Goal: Information Seeking & Learning: Learn about a topic

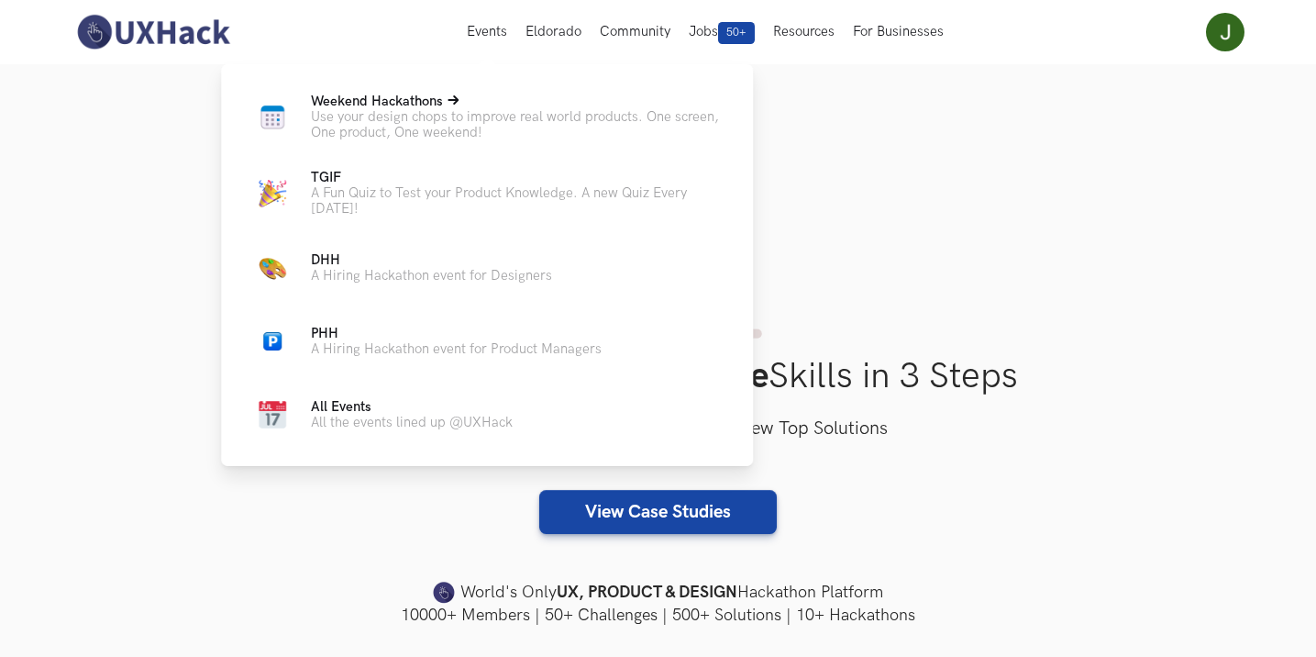
click at [407, 98] on span "Weekend Hackathons Live" at bounding box center [377, 102] width 132 height 16
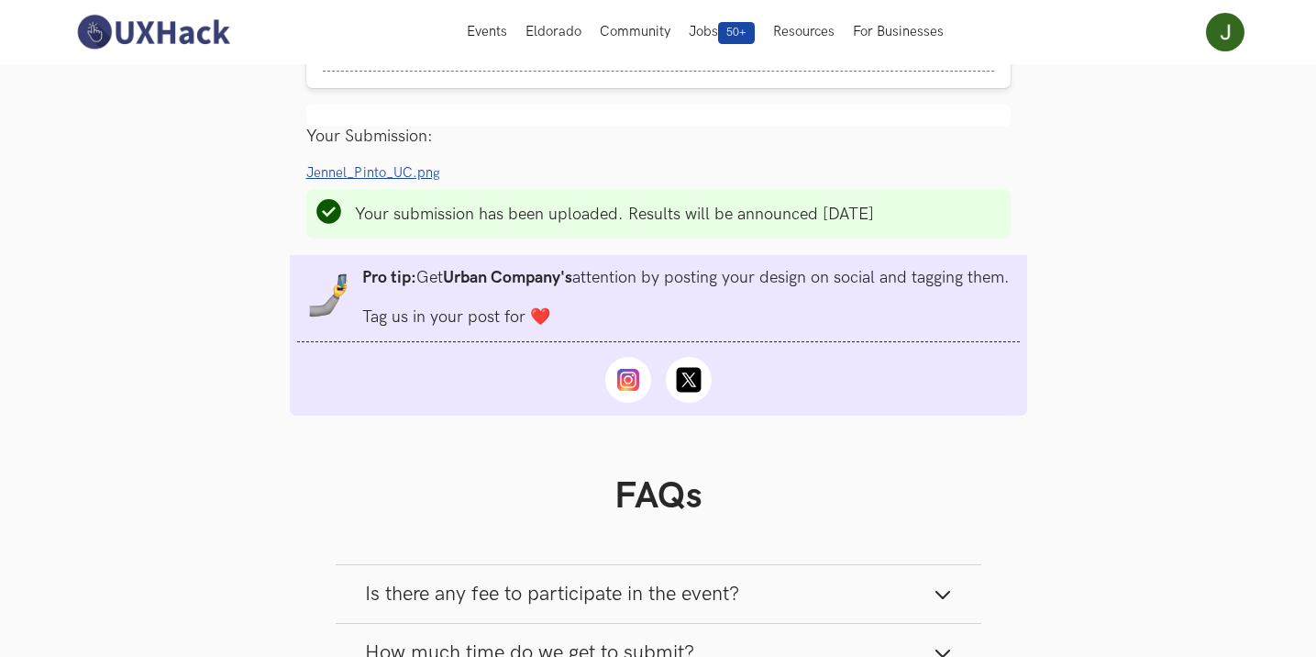
scroll to position [1834, 0]
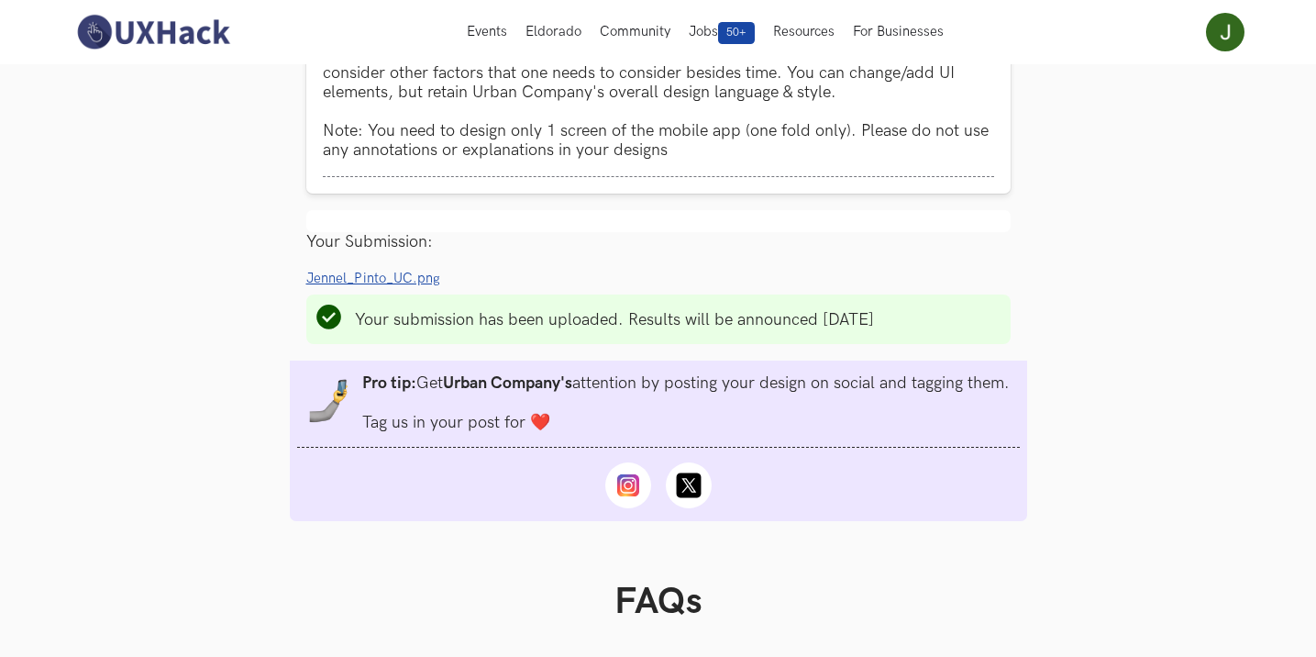
click at [377, 273] on span "Jennel_Pinto_UC.png" at bounding box center [373, 279] width 134 height 16
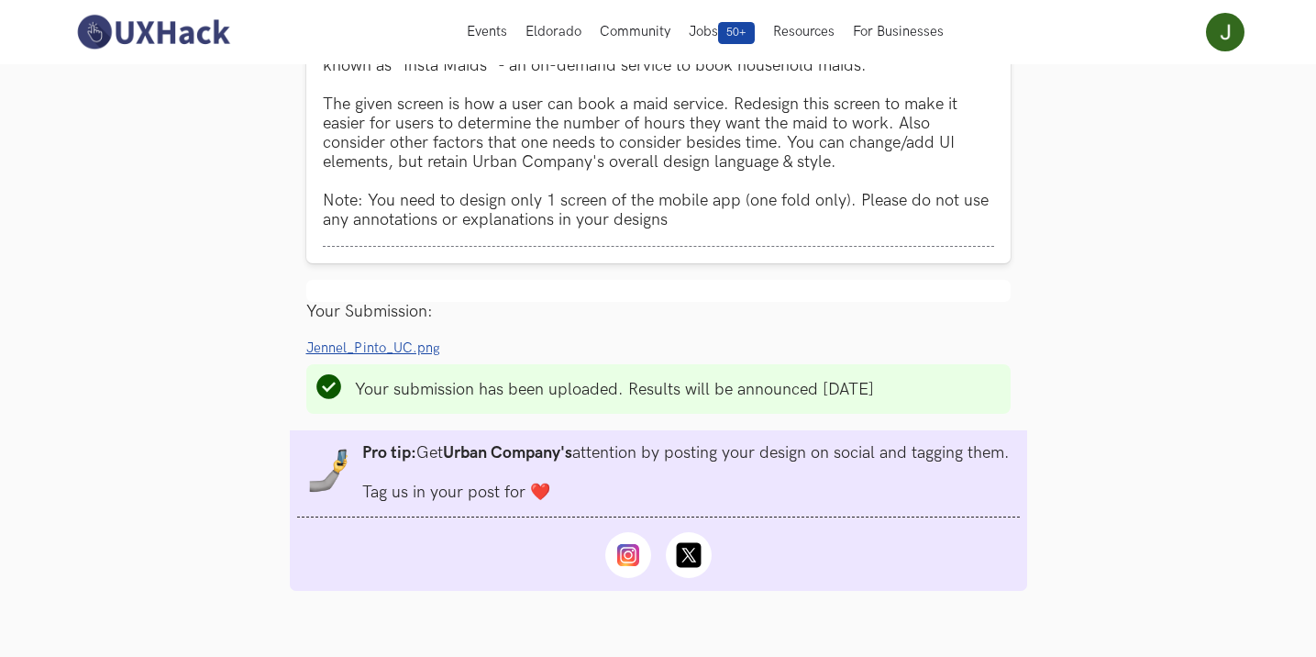
scroll to position [1537, 0]
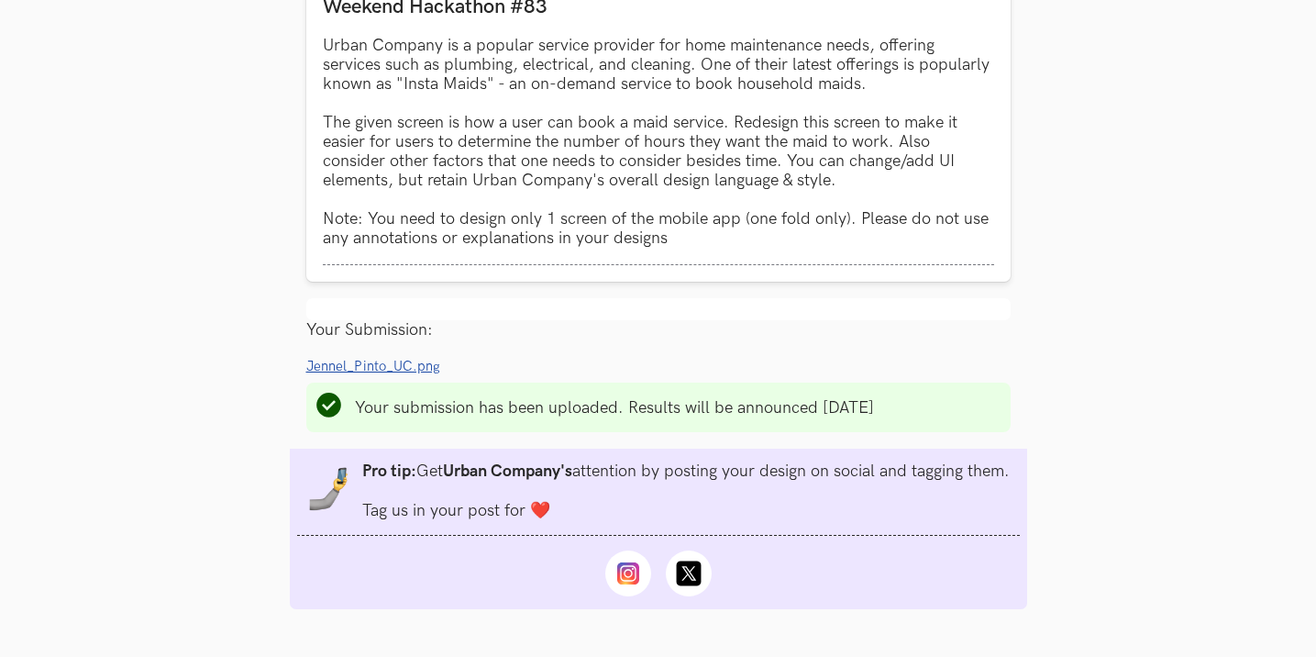
scroll to position [2017, 0]
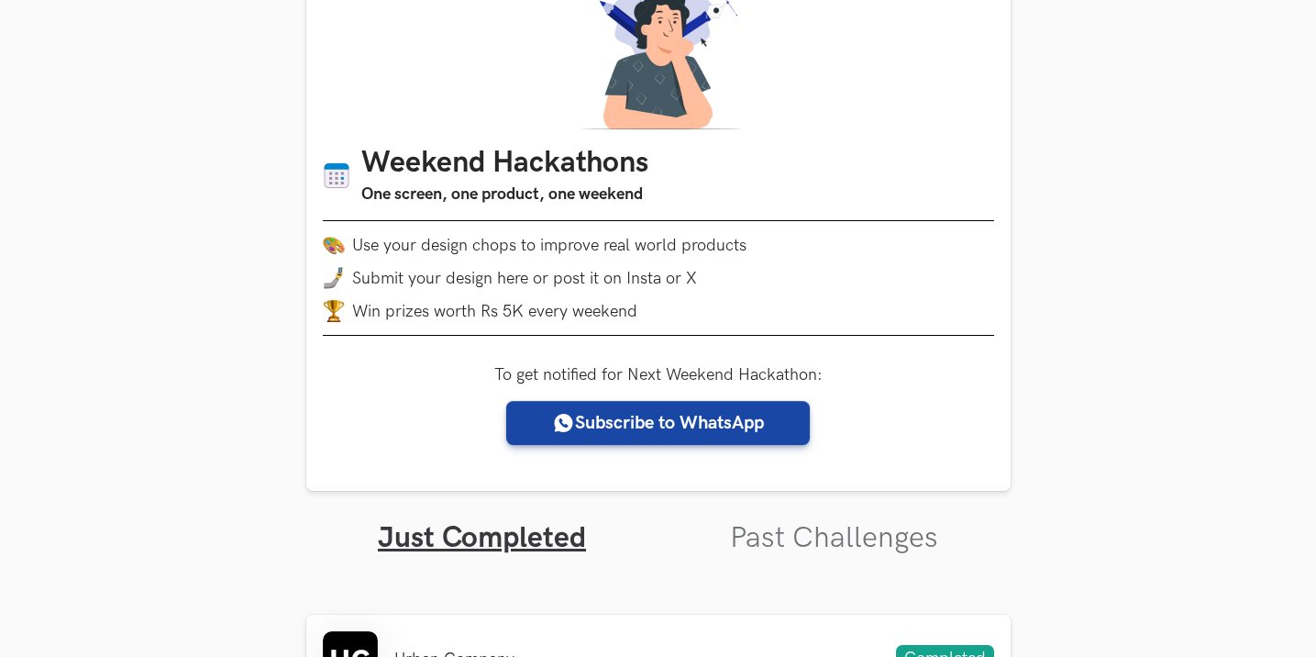
scroll to position [550, 0]
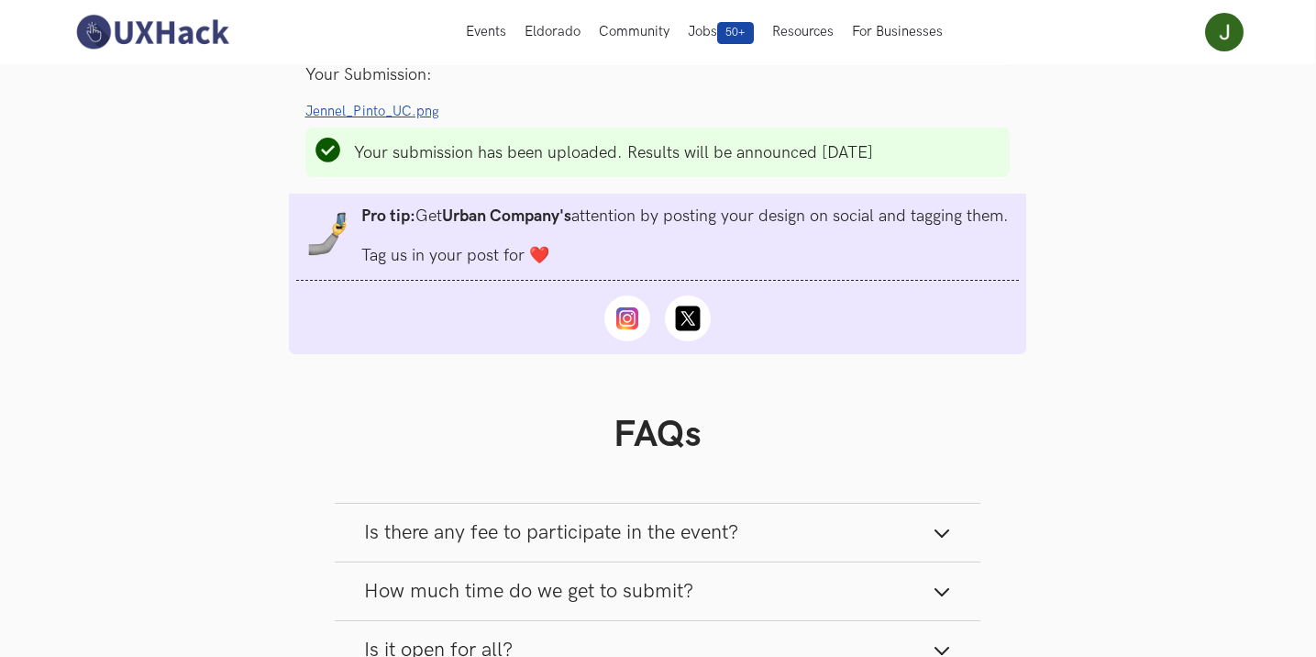
scroll to position [1834, 1]
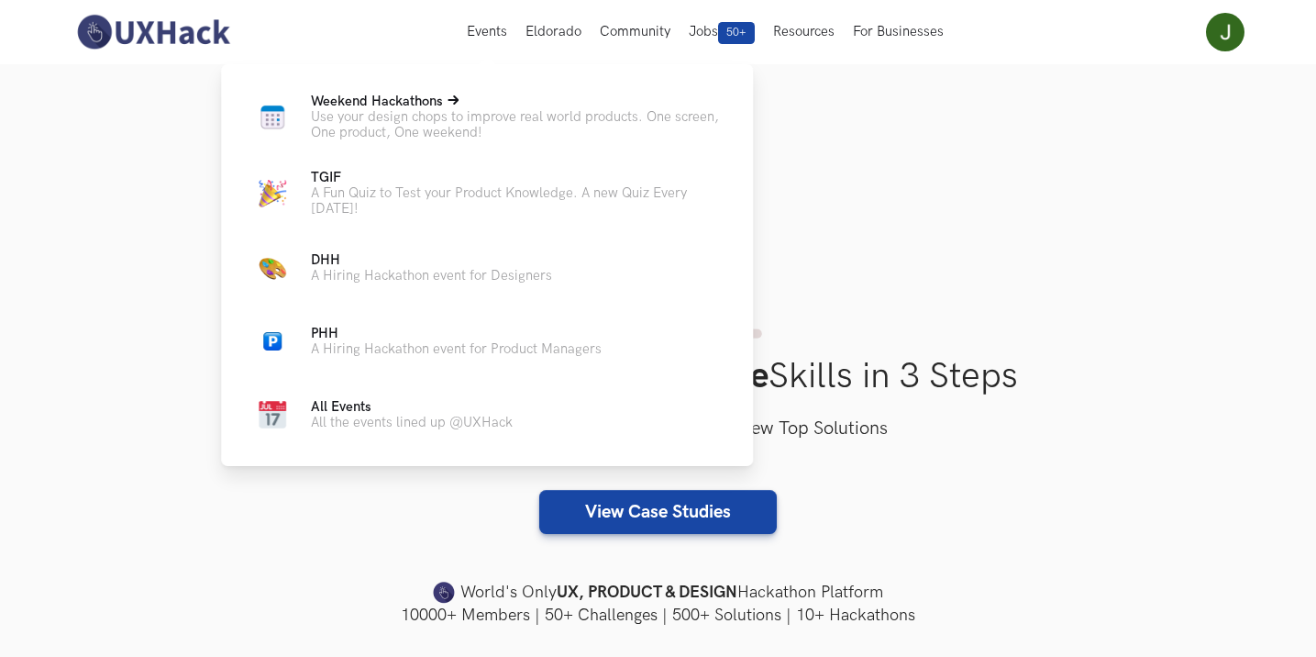
click at [471, 103] on p "Weekend Hackathons Live" at bounding box center [517, 102] width 413 height 16
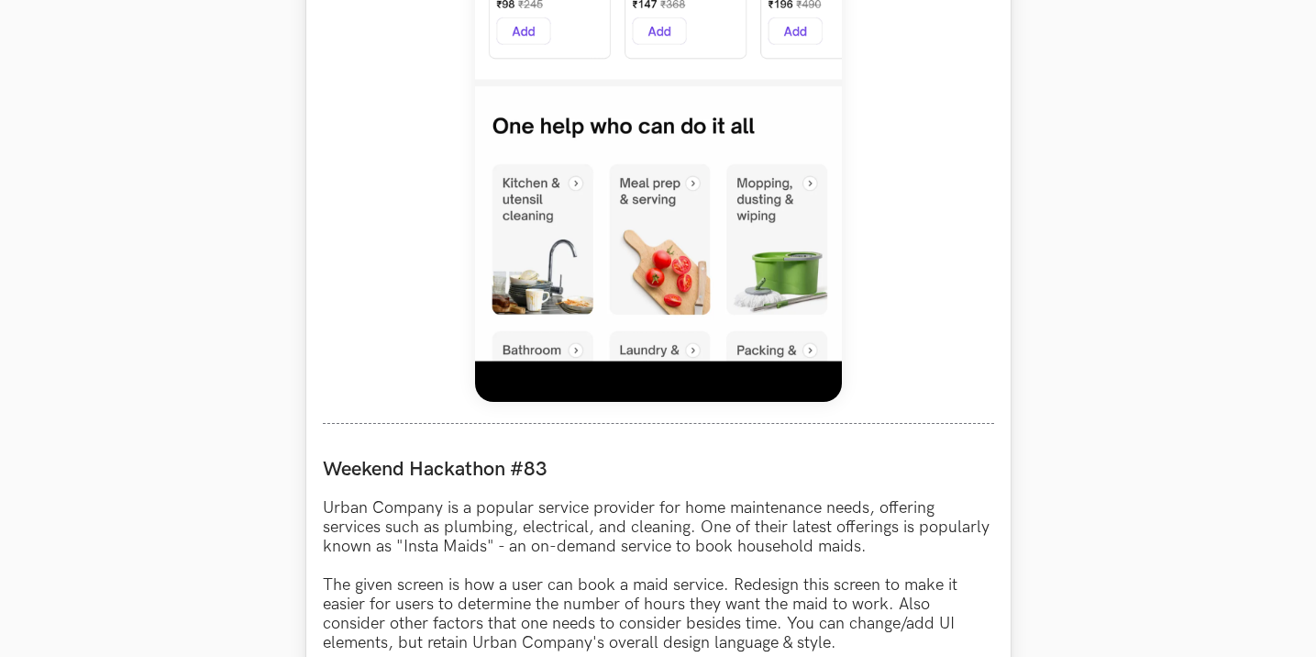
scroll to position [1926, 0]
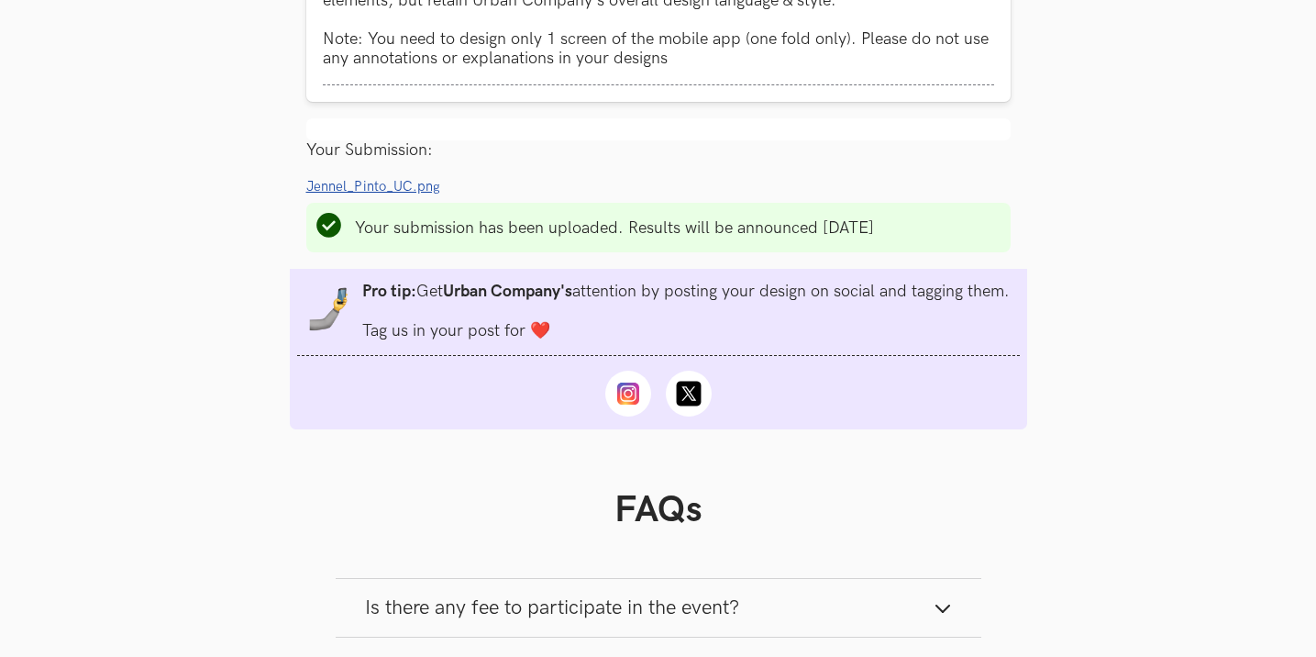
click at [381, 182] on span "Jennel_Pinto_UC.png" at bounding box center [373, 187] width 134 height 16
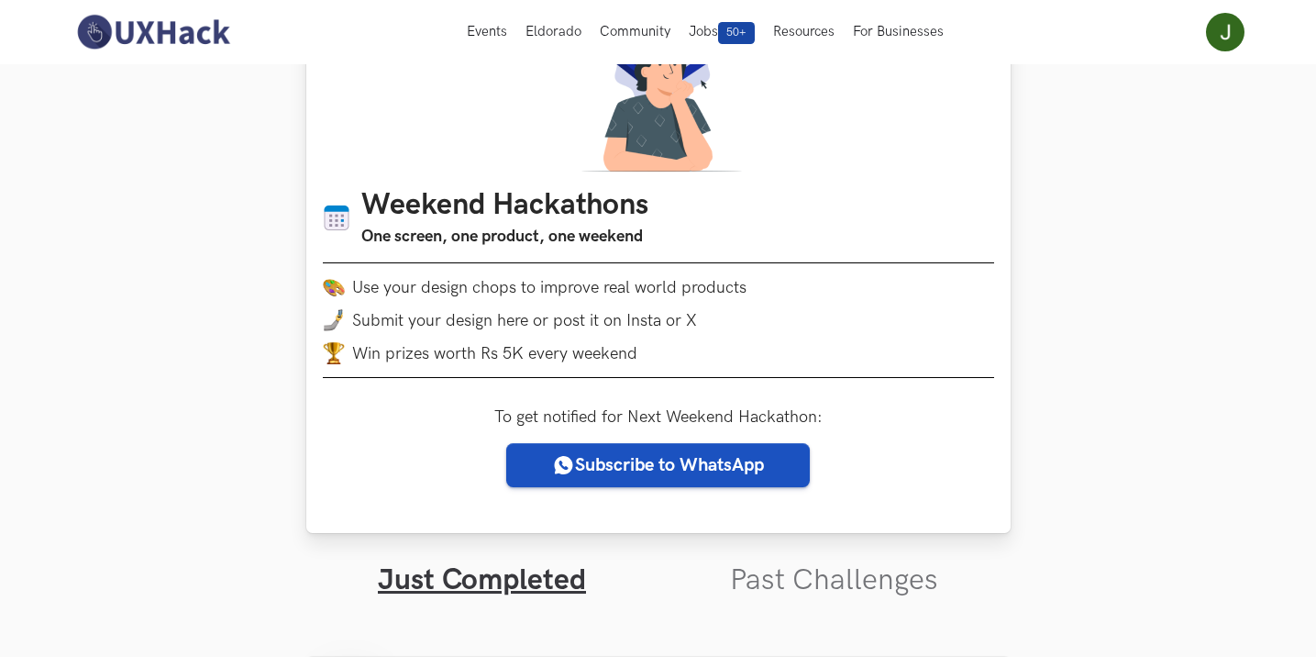
scroll to position [367, 0]
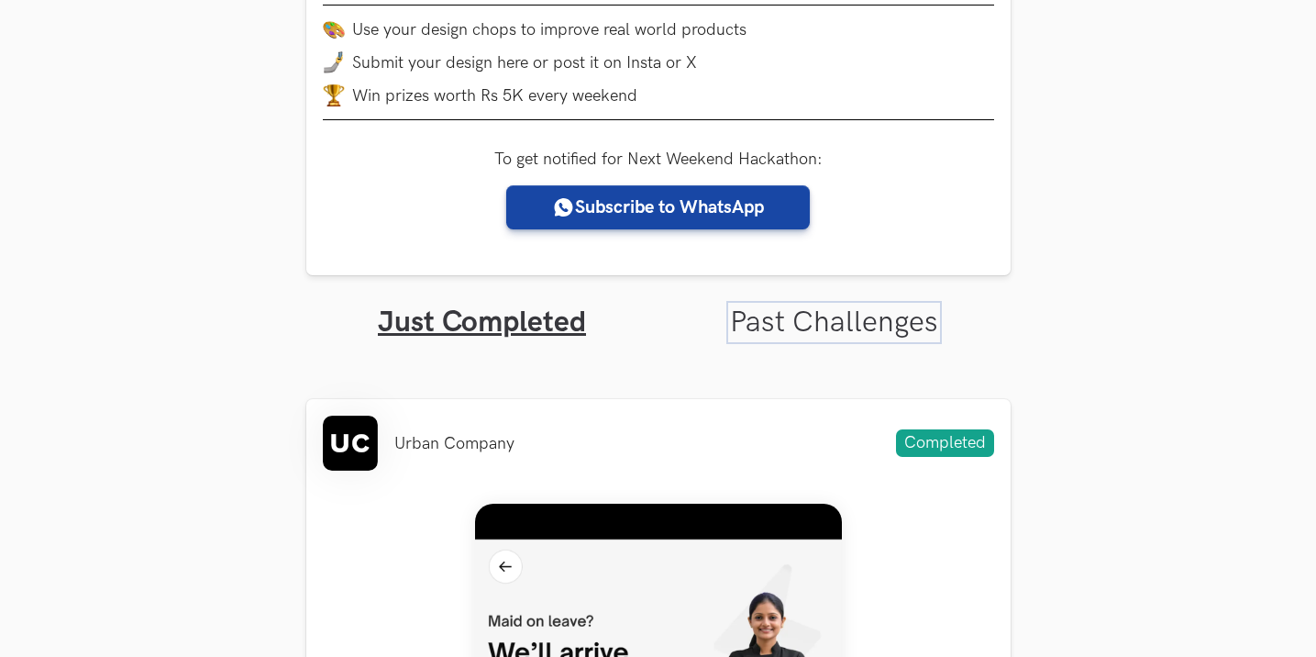
click at [734, 313] on link "Past Challenges" at bounding box center [834, 322] width 208 height 36
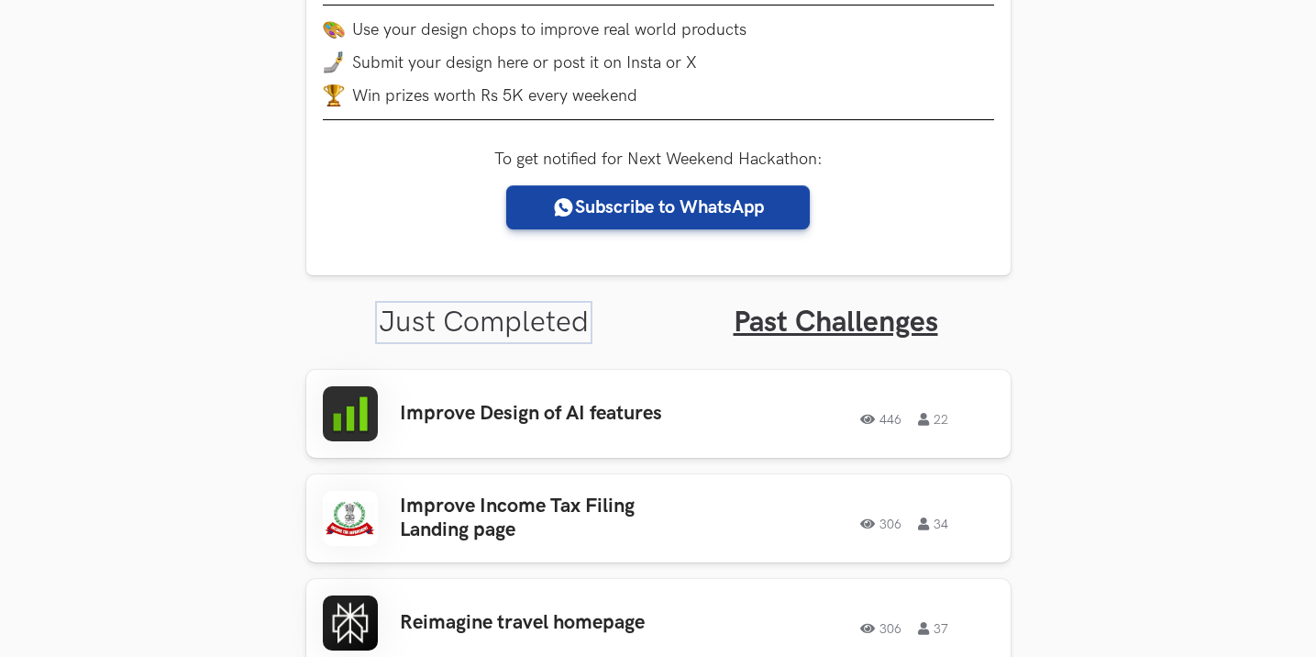
click at [538, 337] on link "Just Completed" at bounding box center [484, 322] width 210 height 36
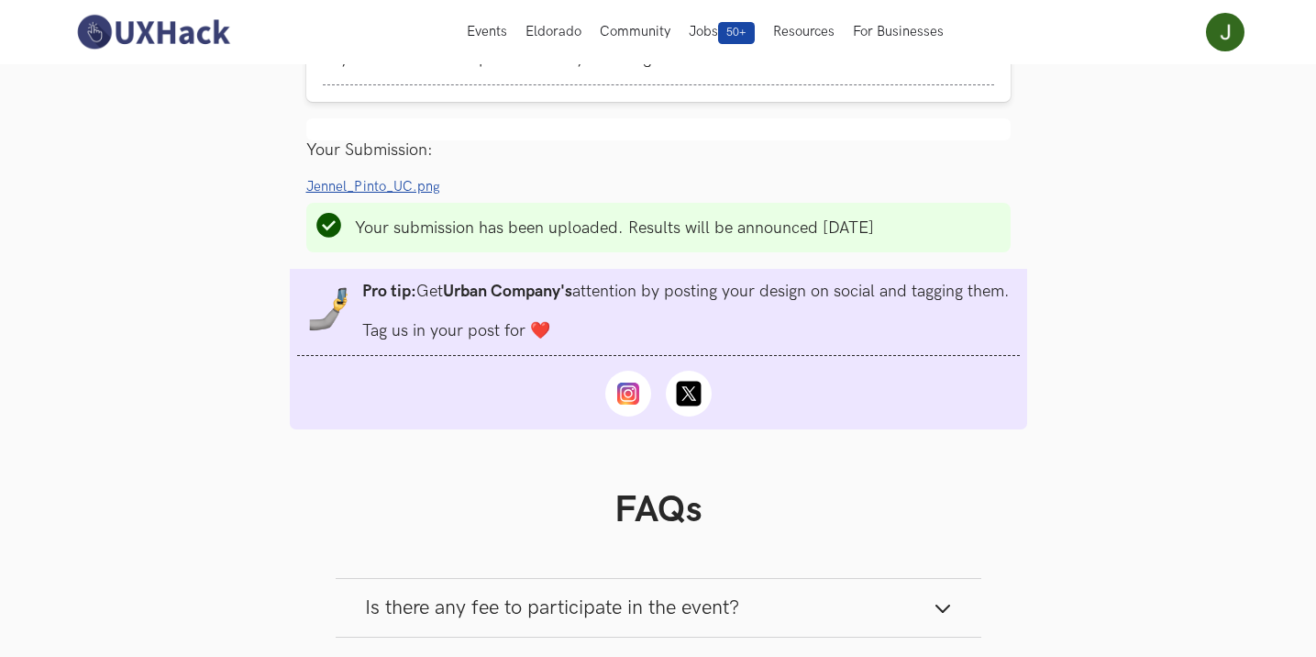
scroll to position [1854, 0]
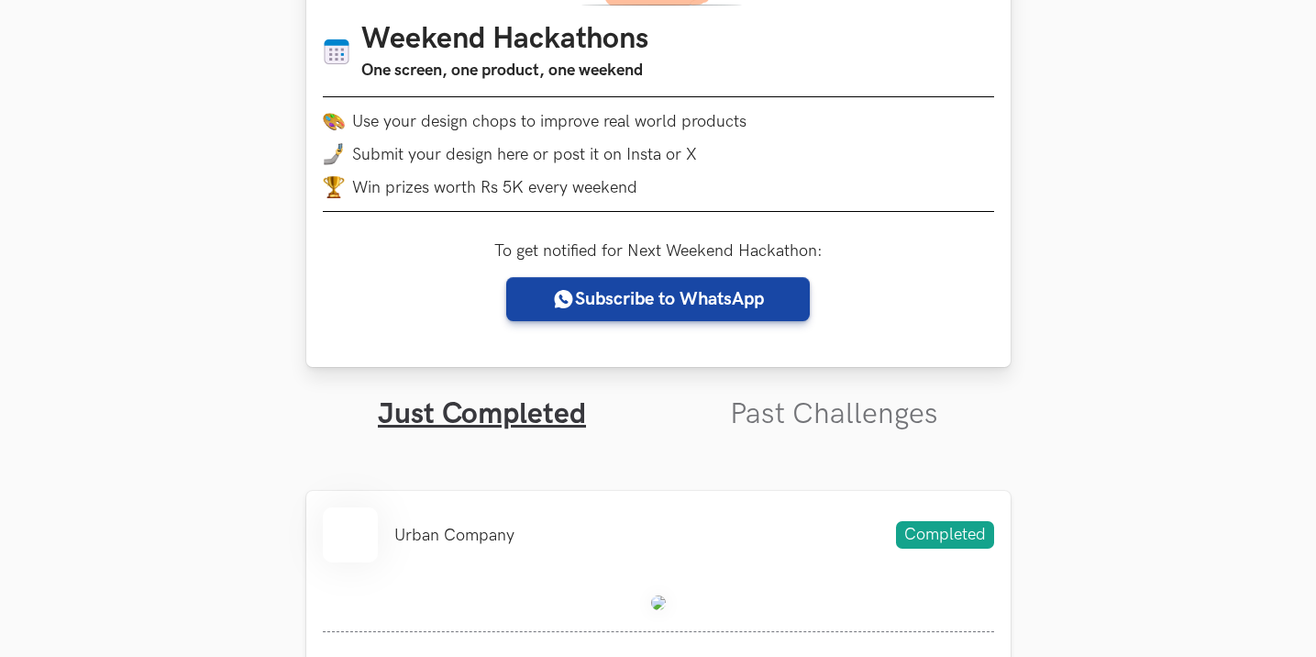
scroll to position [546, 0]
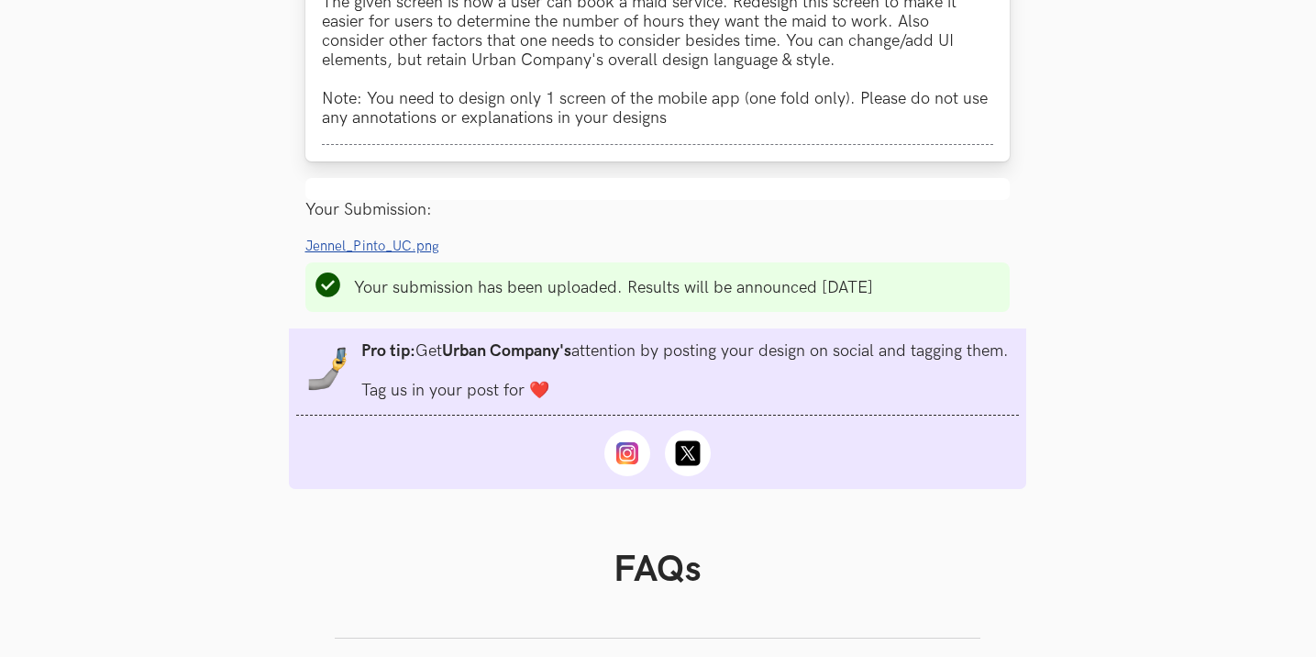
scroll to position [1074, 1]
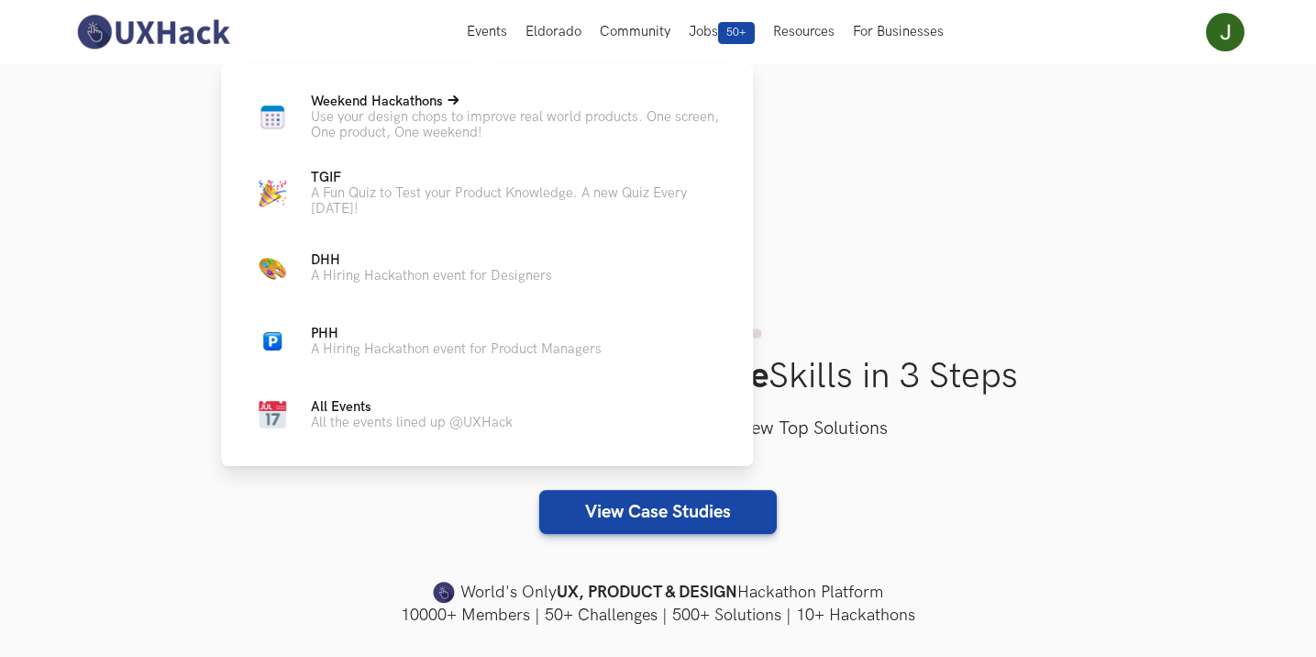
click at [406, 95] on span "Weekend Hackathons Live" at bounding box center [377, 102] width 132 height 16
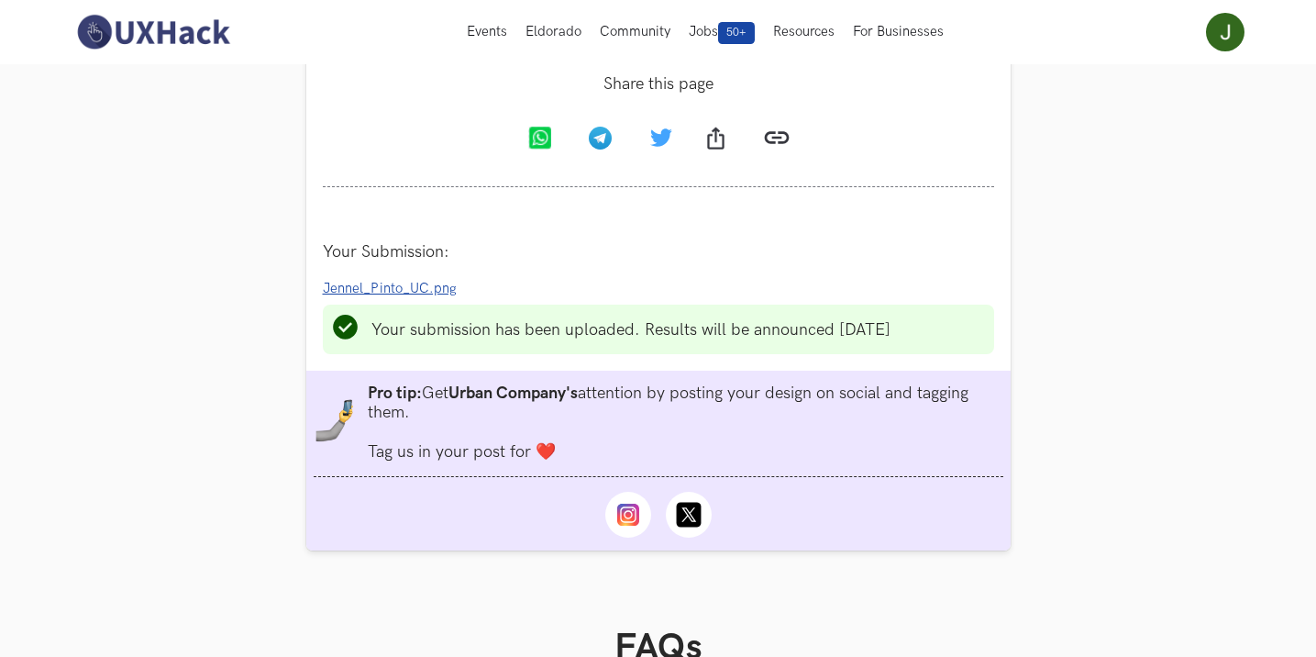
scroll to position [1100, 0]
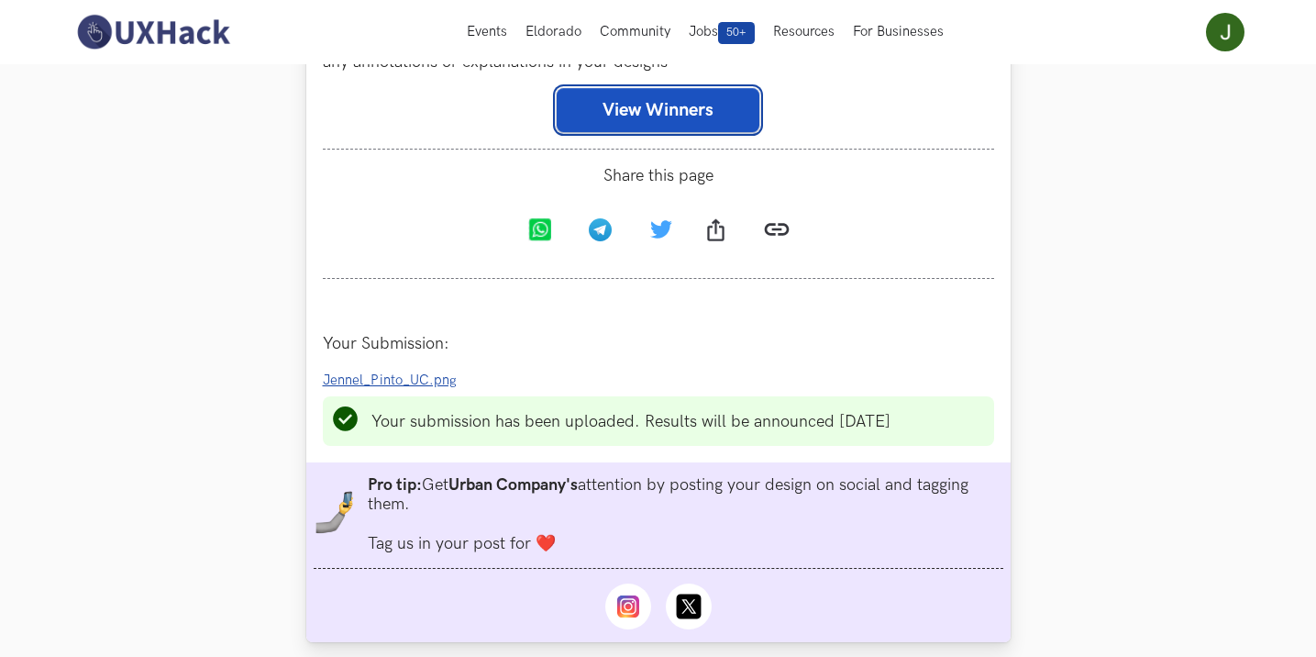
click at [656, 116] on button "View Winners" at bounding box center [658, 110] width 203 height 44
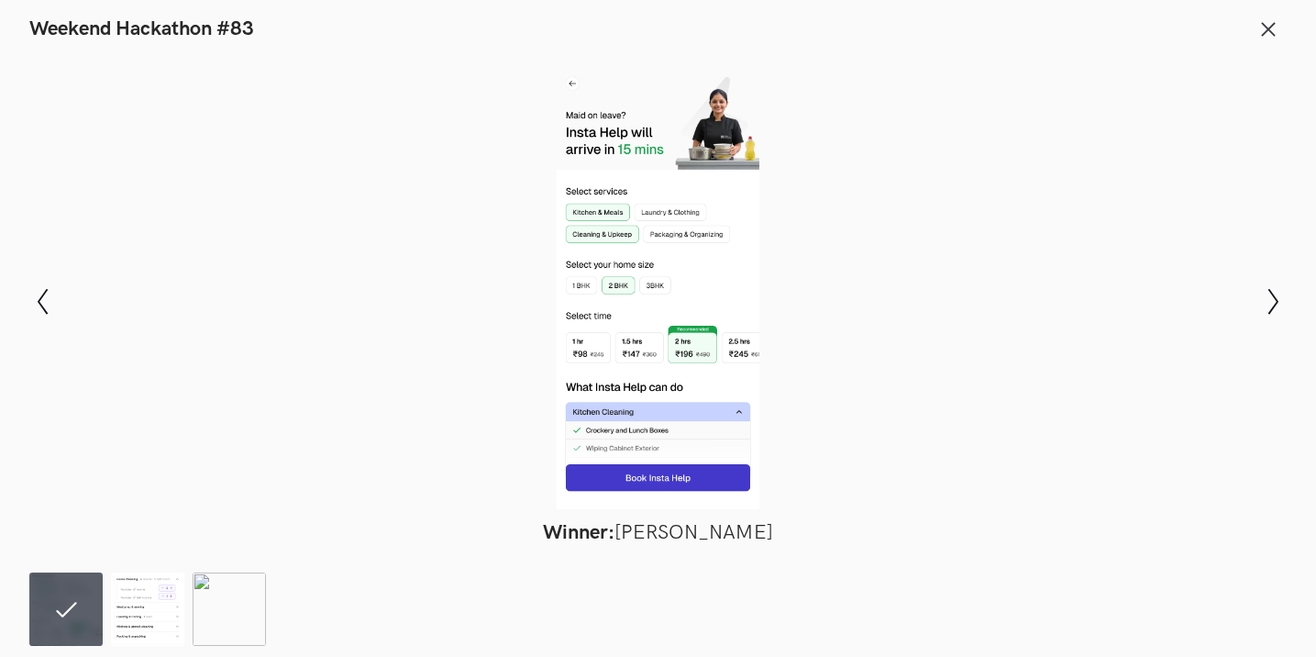
scroll to position [1376, 0]
click at [126, 629] on img at bounding box center [147, 608] width 73 height 73
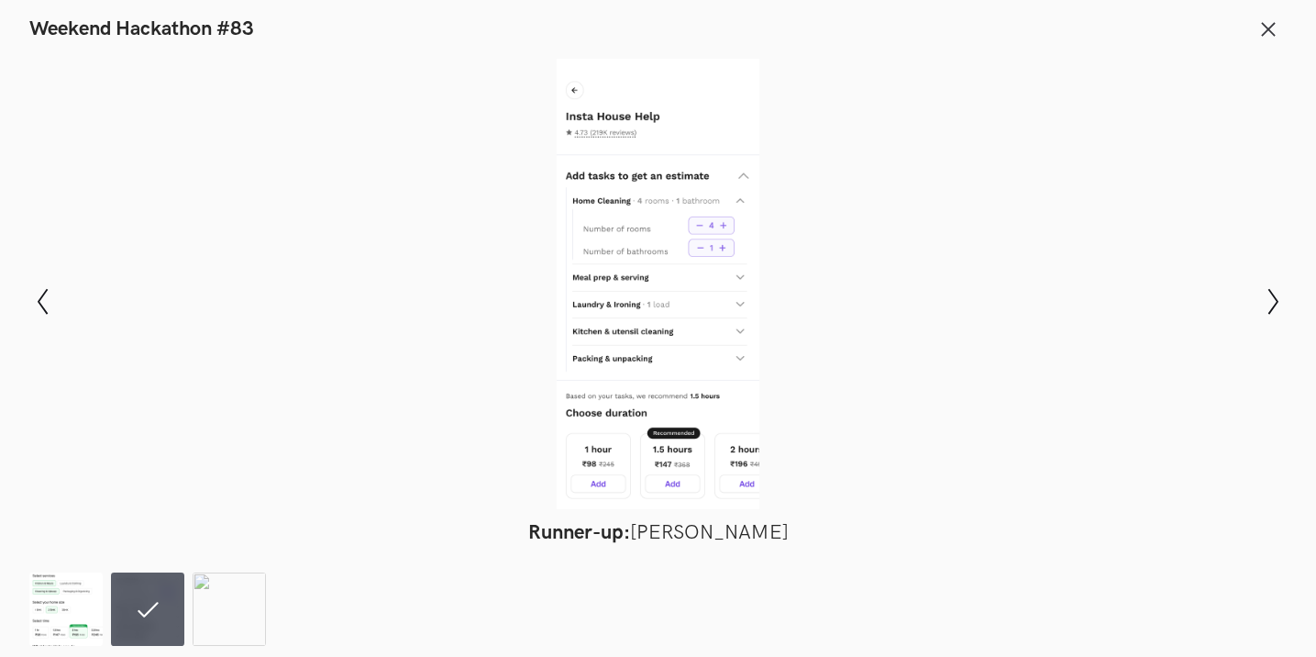
click at [49, 609] on img at bounding box center [65, 608] width 73 height 73
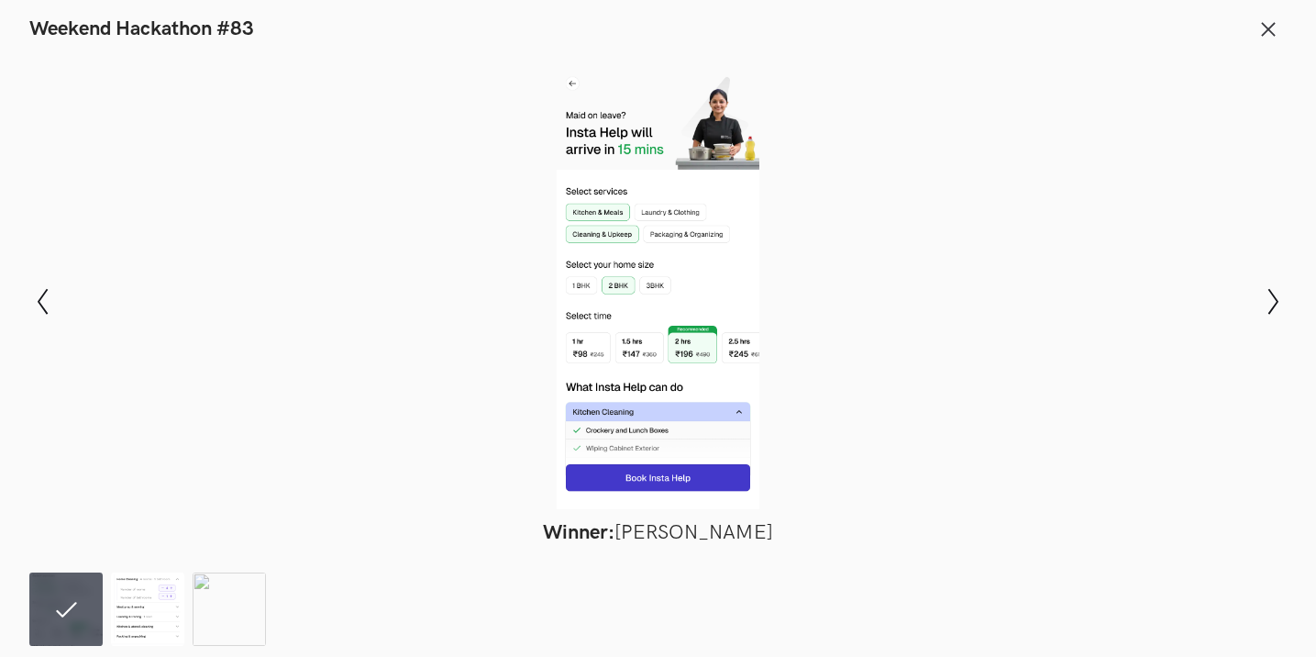
click at [149, 609] on img at bounding box center [147, 608] width 73 height 73
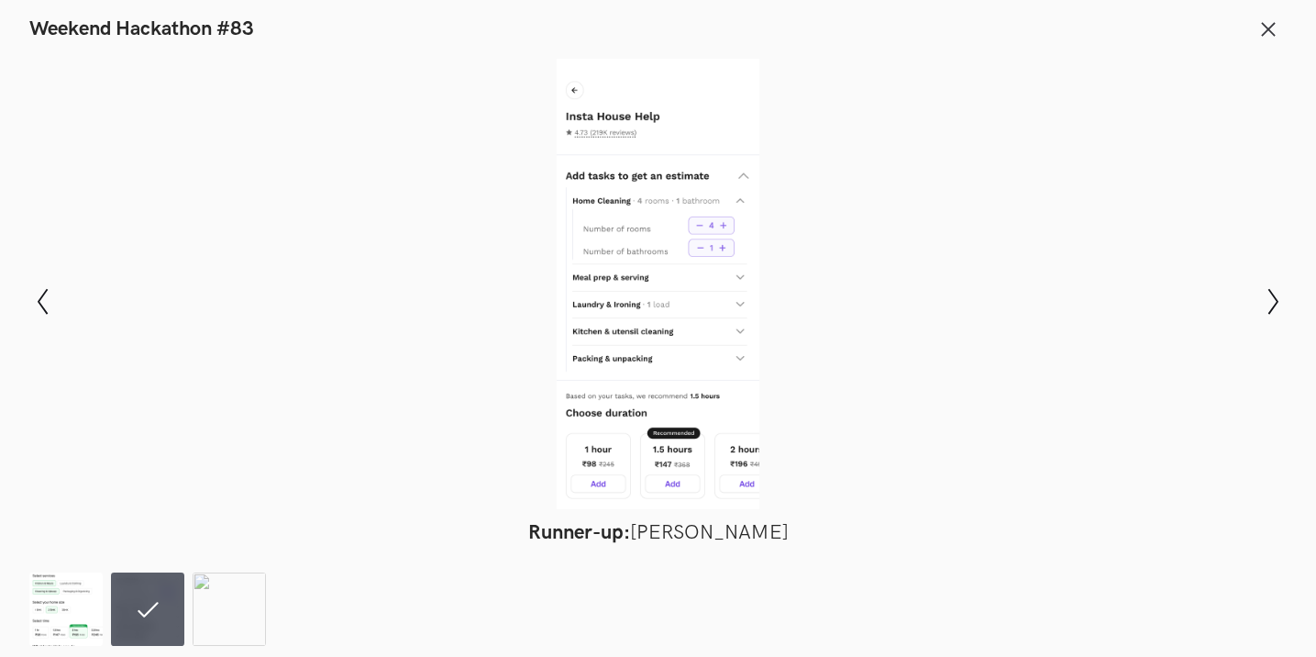
click at [81, 608] on img at bounding box center [65, 608] width 73 height 73
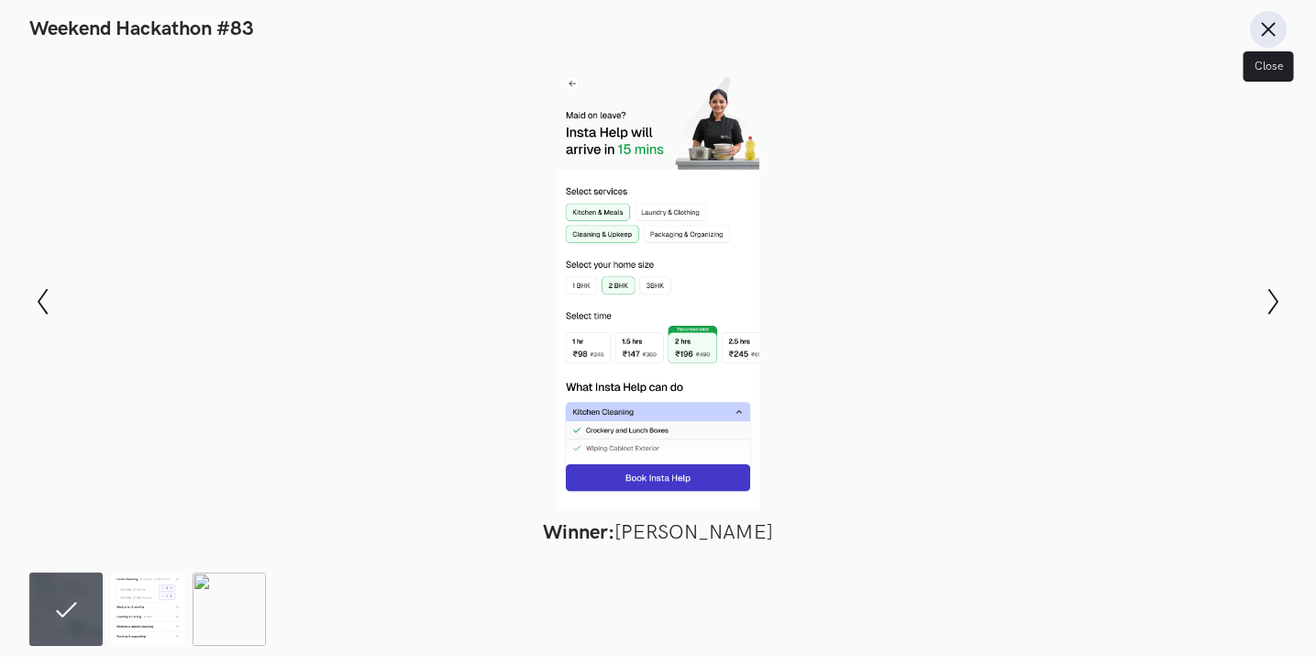
click at [1268, 32] on icon at bounding box center [1268, 29] width 20 height 20
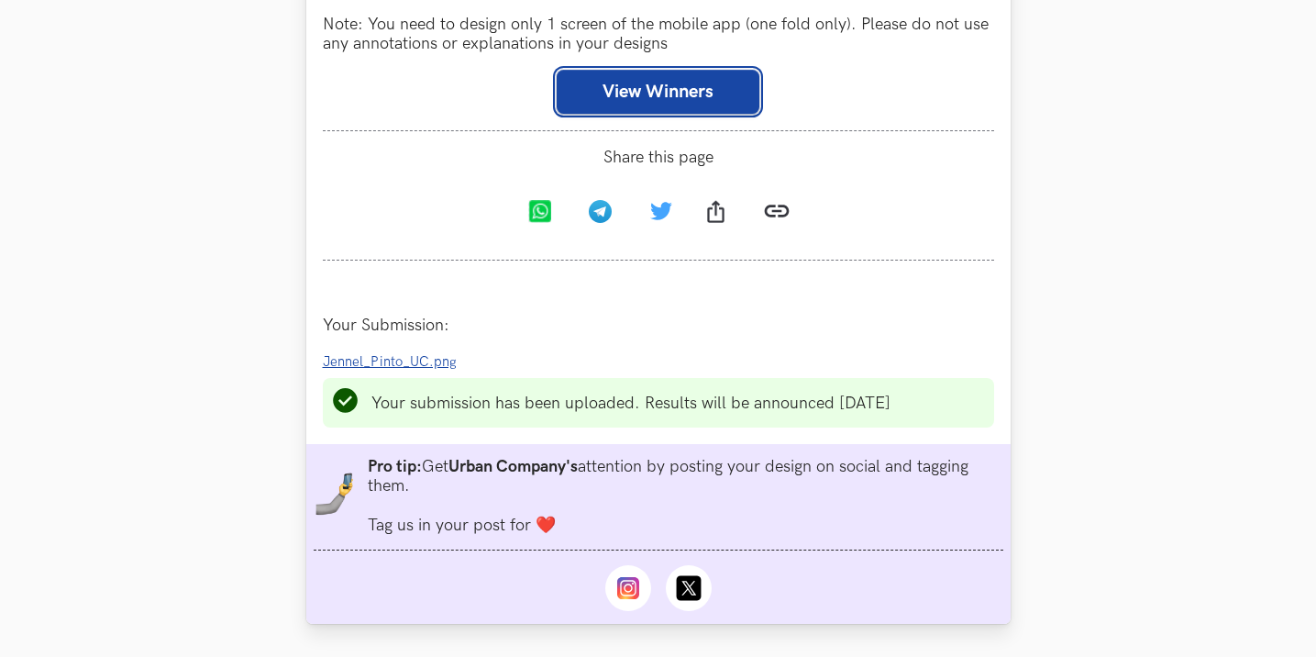
scroll to position [1157, 0]
